Goal: Complete application form

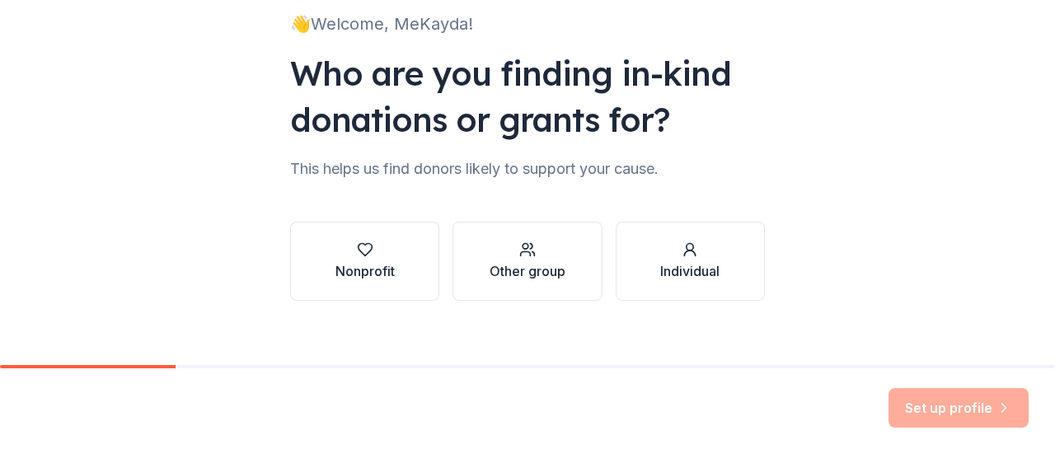
scroll to position [135, 0]
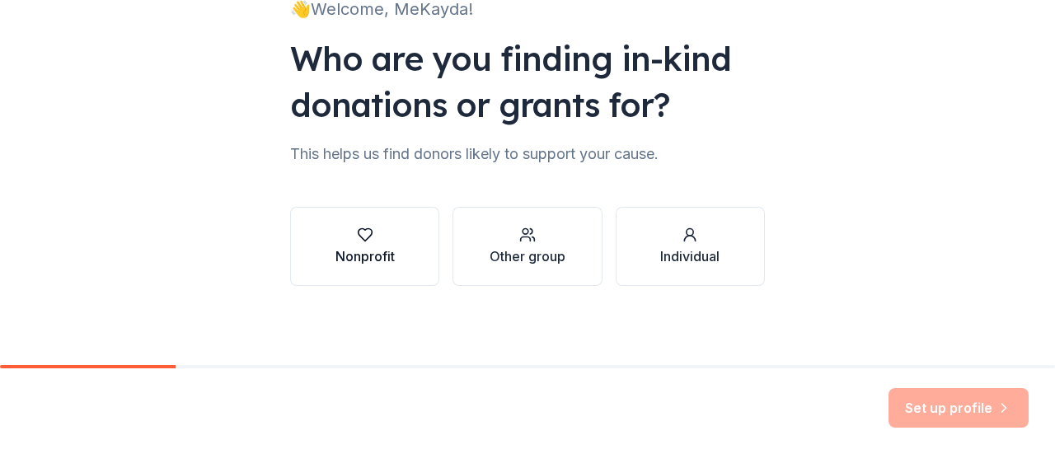
click at [371, 262] on div "Nonprofit" at bounding box center [364, 256] width 59 height 20
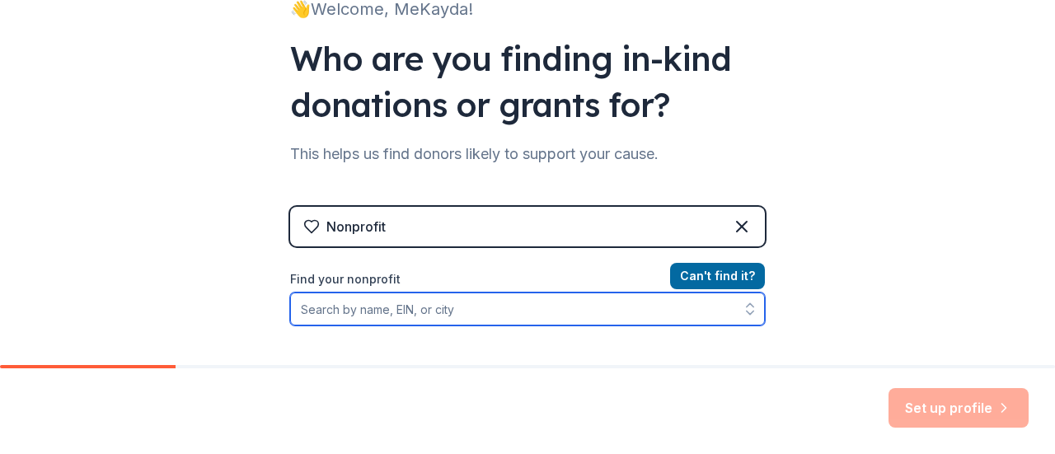
click at [735, 311] on button "button" at bounding box center [750, 309] width 30 height 33
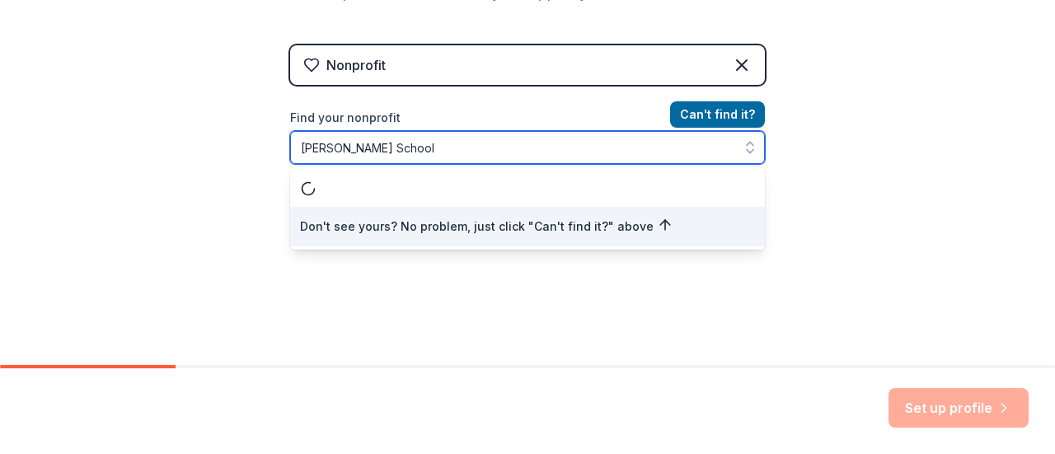
scroll to position [0, 0]
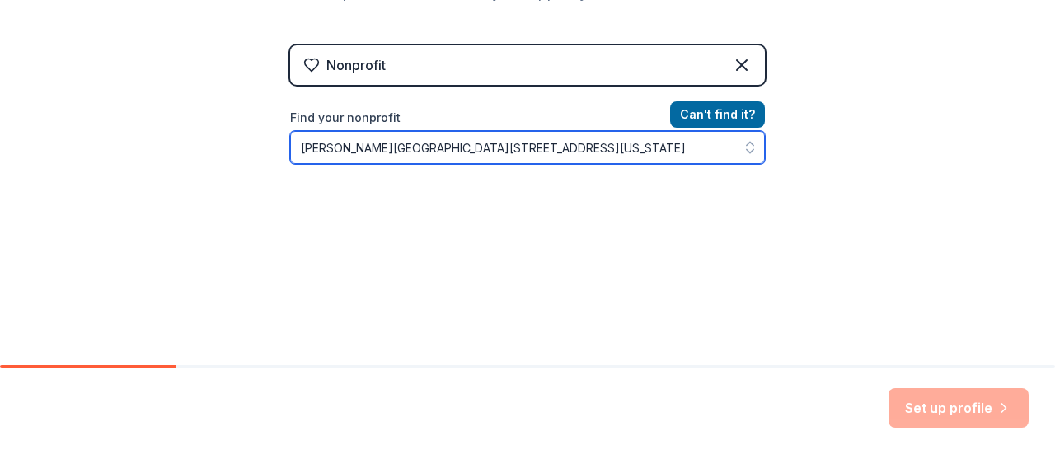
click at [745, 148] on icon "button" at bounding box center [750, 147] width 16 height 16
type input "[PERSON_NAME][GEOGRAPHIC_DATA][STREET_ADDRESS][US_STATE]"
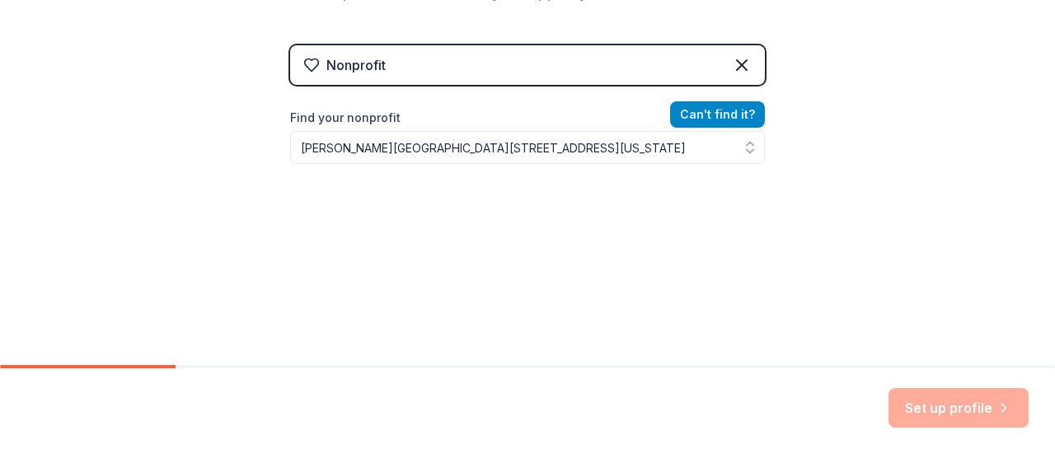
click at [722, 116] on button "Can ' t find it?" at bounding box center [717, 114] width 95 height 26
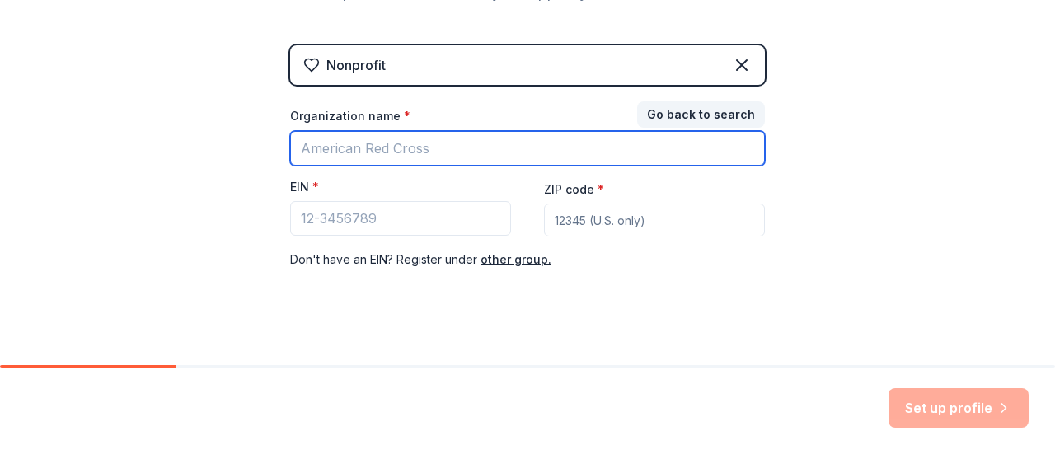
click at [480, 154] on input "Organization name *" at bounding box center [527, 148] width 475 height 35
type input "[PERSON_NAME] school 90"
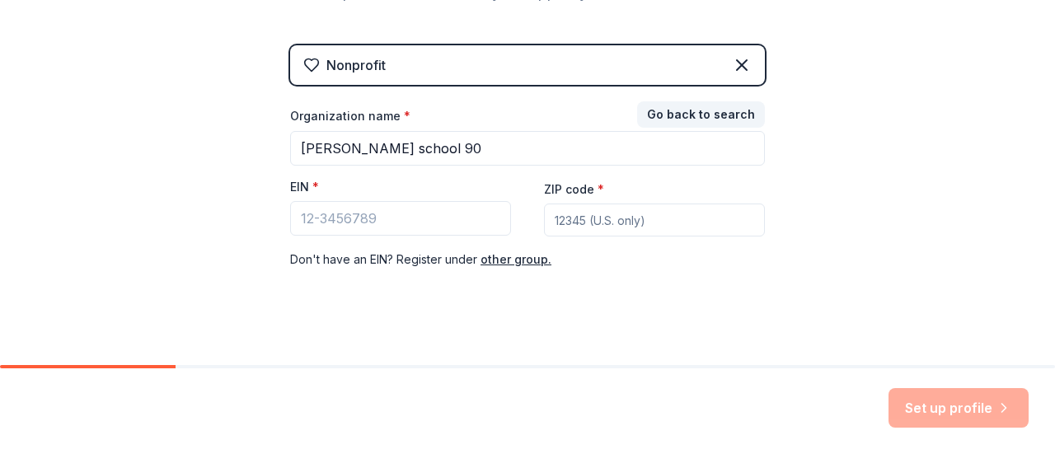
click at [610, 222] on input "ZIP code *" at bounding box center [654, 220] width 221 height 33
type input "46222"
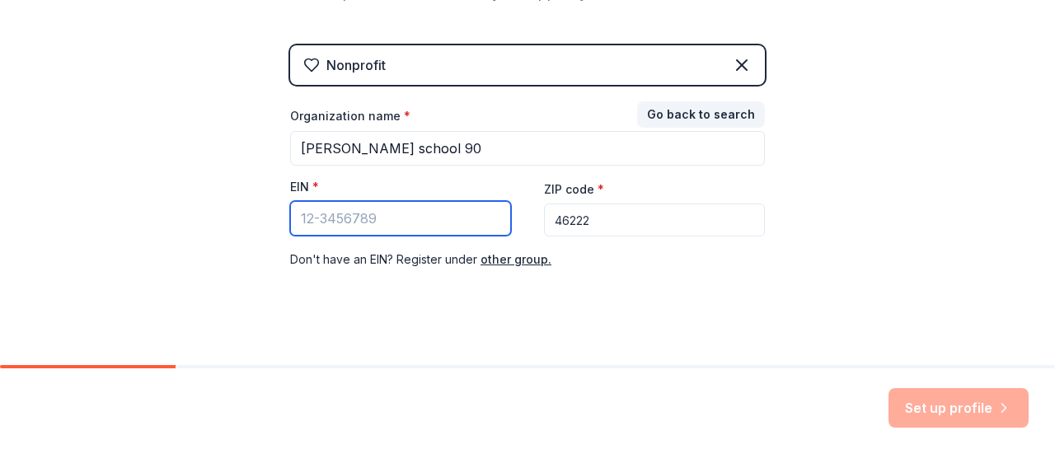
click at [406, 218] on input "EIN *" at bounding box center [400, 218] width 221 height 35
